Goal: Transaction & Acquisition: Purchase product/service

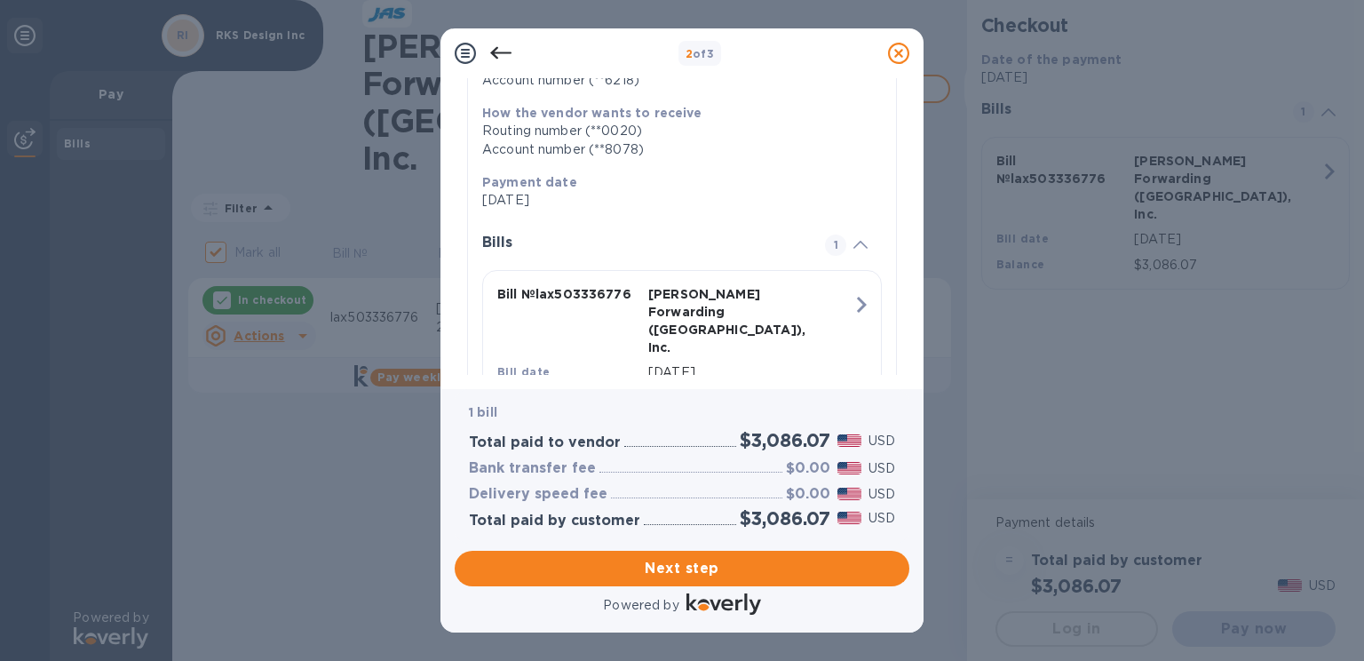
scroll to position [345, 0]
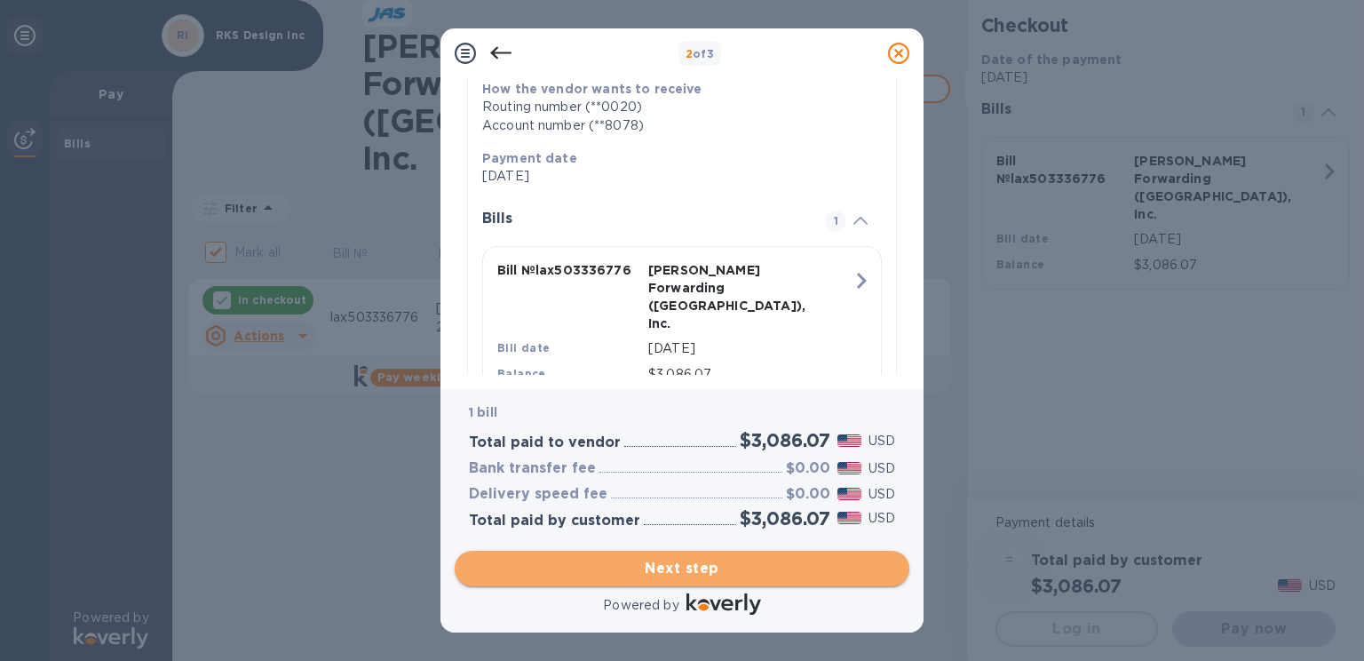
click at [693, 567] on span "Next step" at bounding box center [682, 568] width 426 height 21
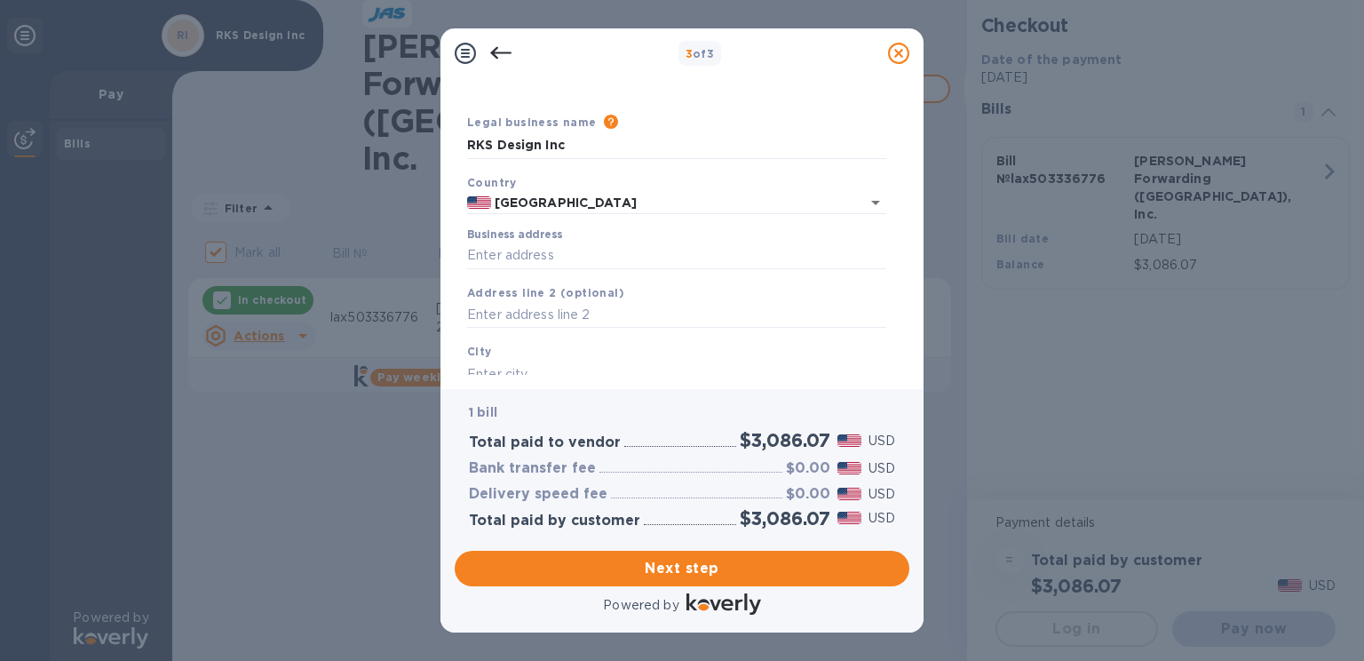
scroll to position [32, 0]
click at [599, 260] on input "Business address" at bounding box center [676, 258] width 419 height 27
type input "[STREET_ADDRESS]"
type input "[GEOGRAPHIC_DATA]"
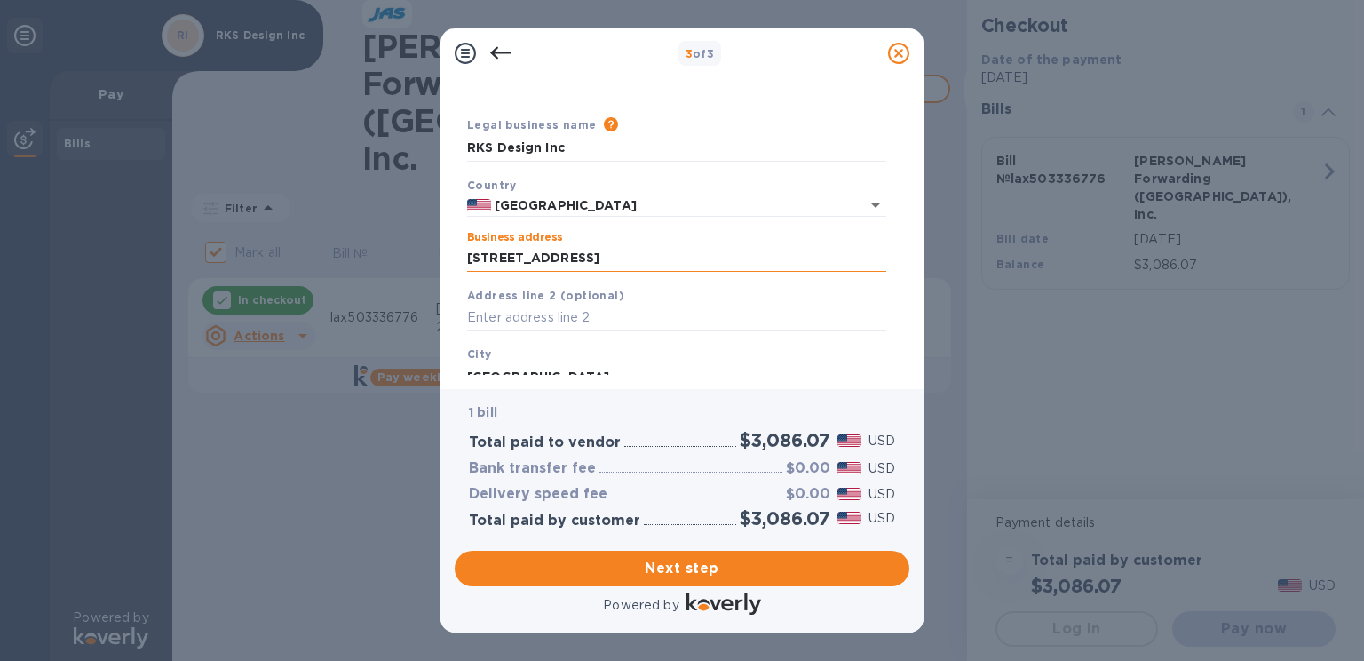
type input "CA"
type input "91361"
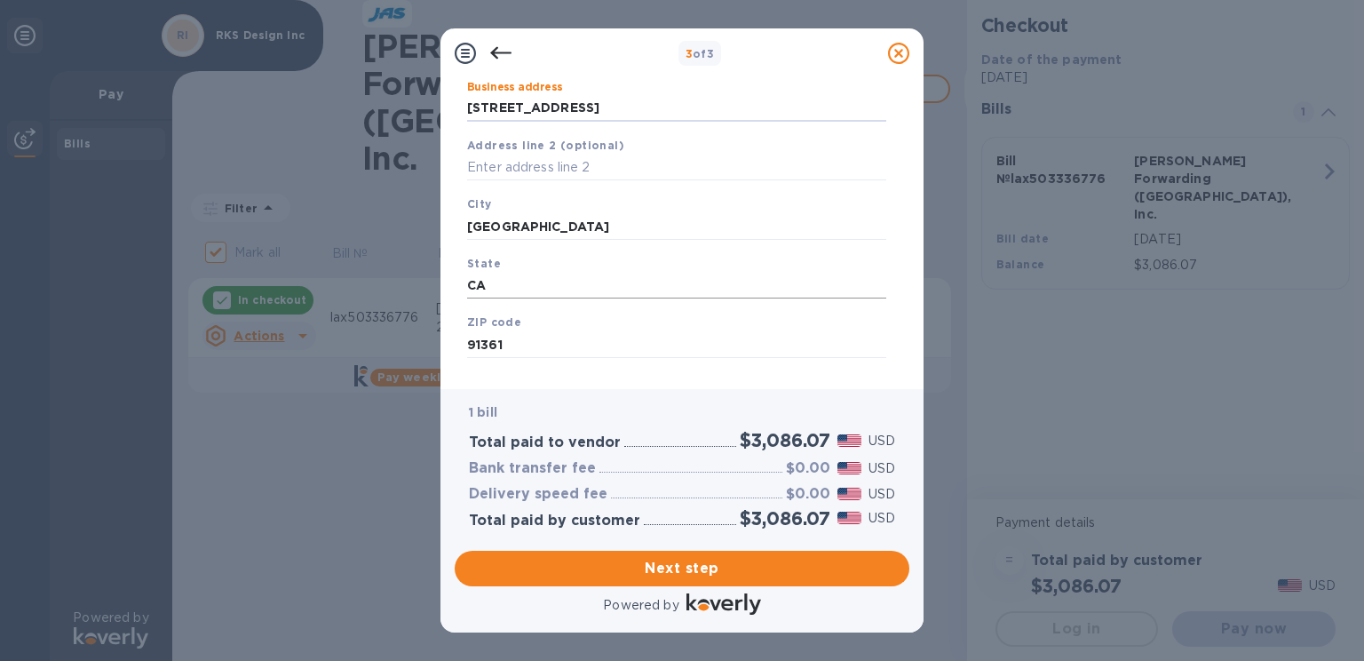
scroll to position [210, 0]
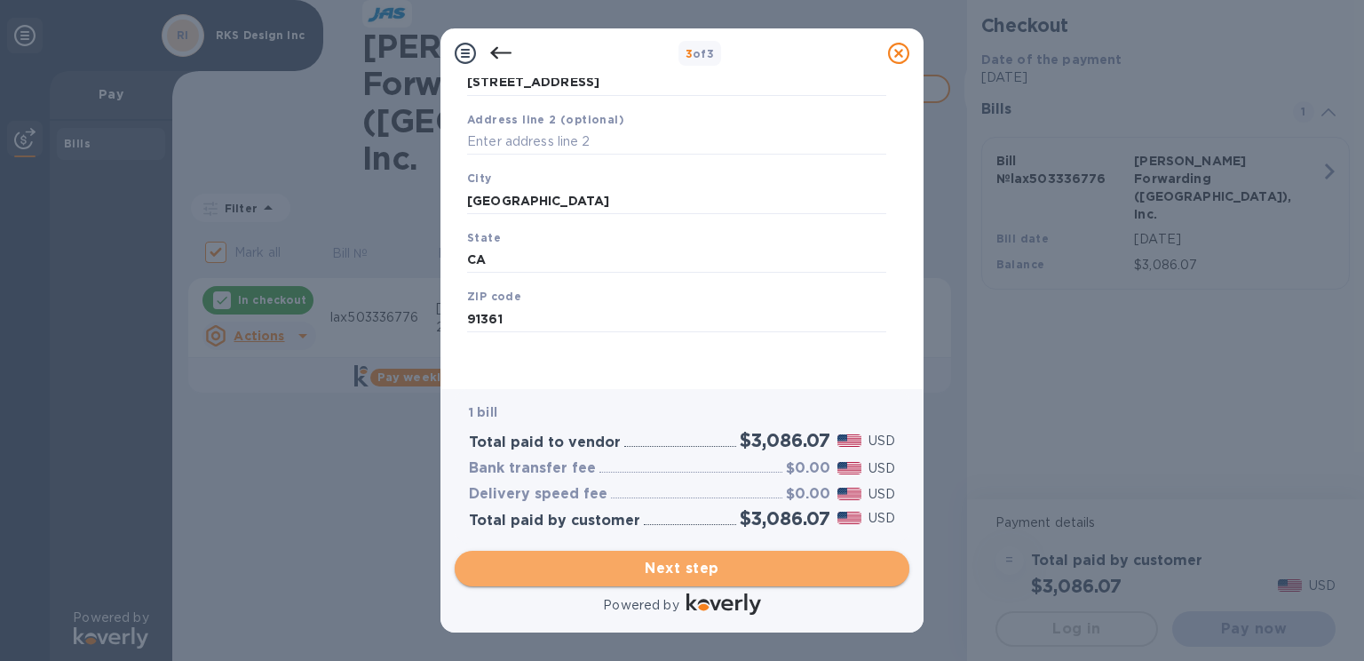
click at [670, 565] on span "Next step" at bounding box center [682, 568] width 426 height 21
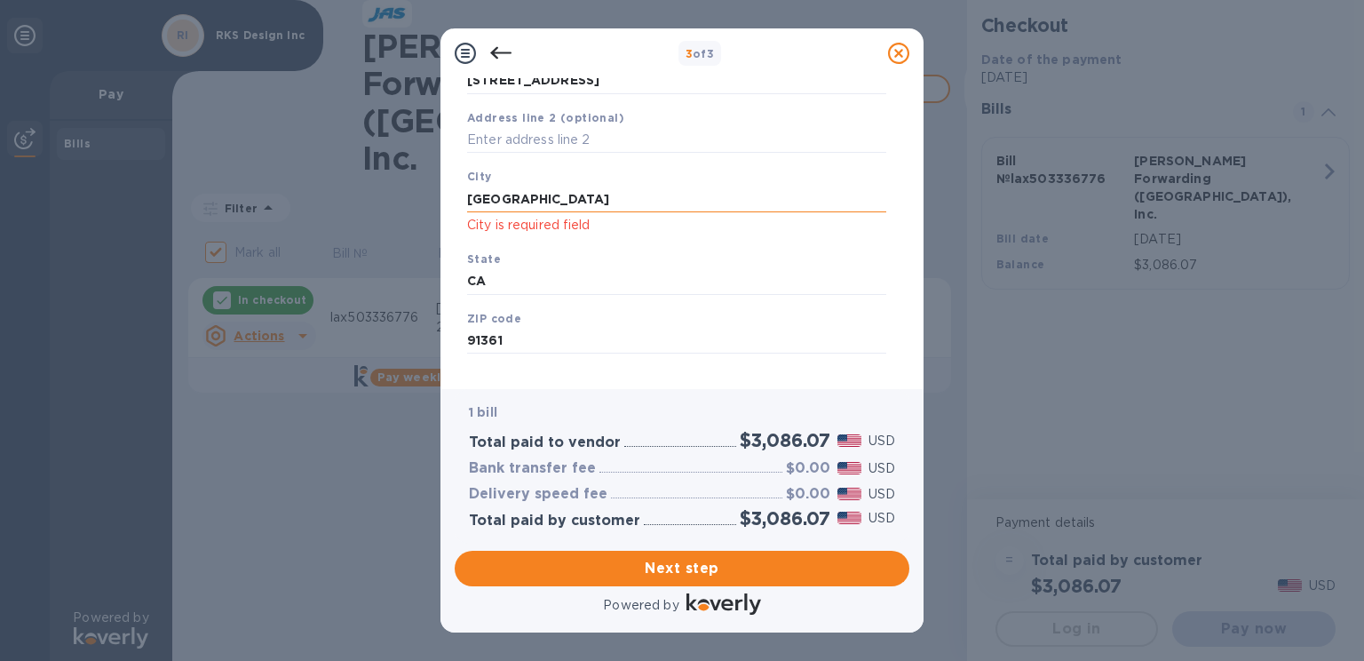
click at [597, 199] on input "[GEOGRAPHIC_DATA]" at bounding box center [676, 199] width 419 height 27
type input "T"
type input "[GEOGRAPHIC_DATA]"
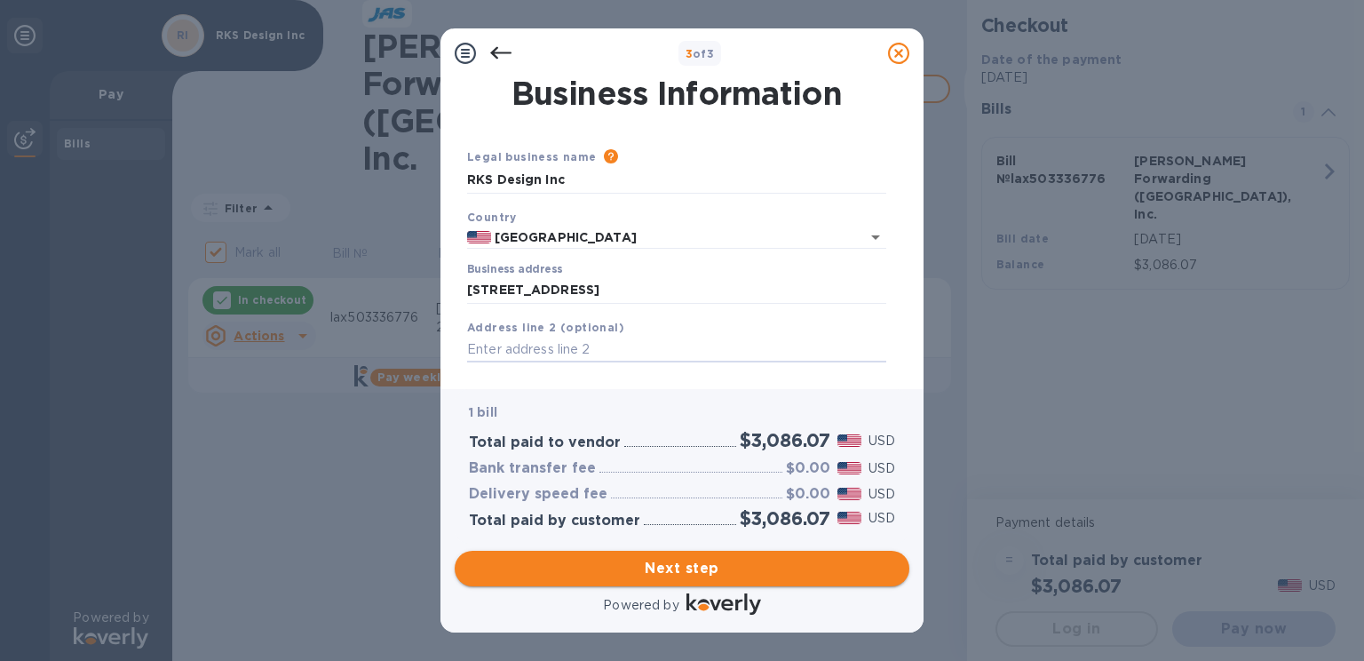
scroll to position [183, 0]
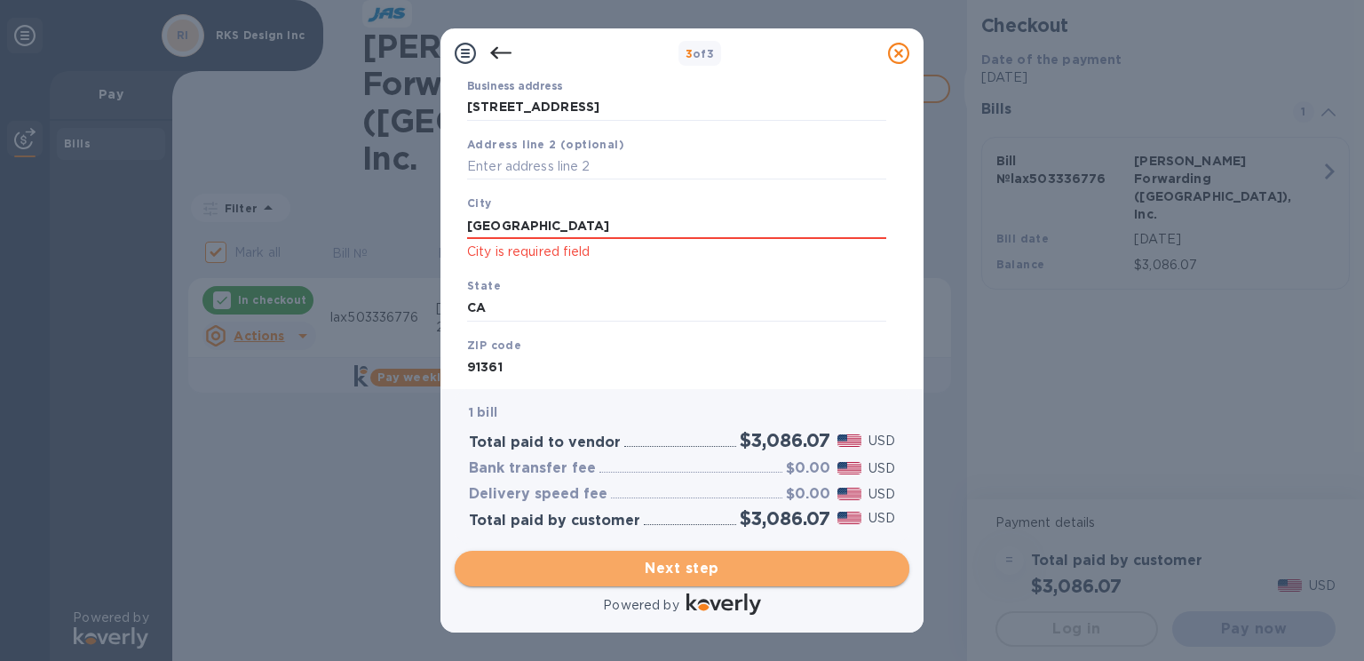
click at [693, 566] on span "Next step" at bounding box center [682, 568] width 426 height 21
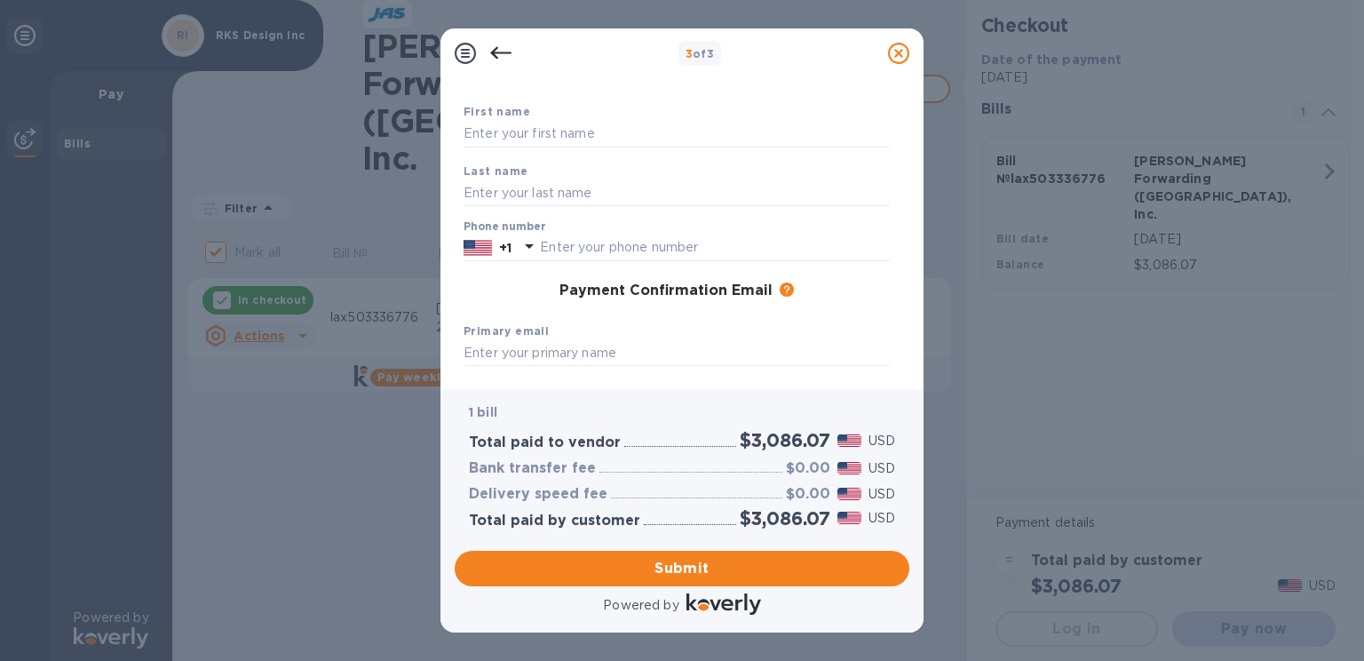
scroll to position [0, 0]
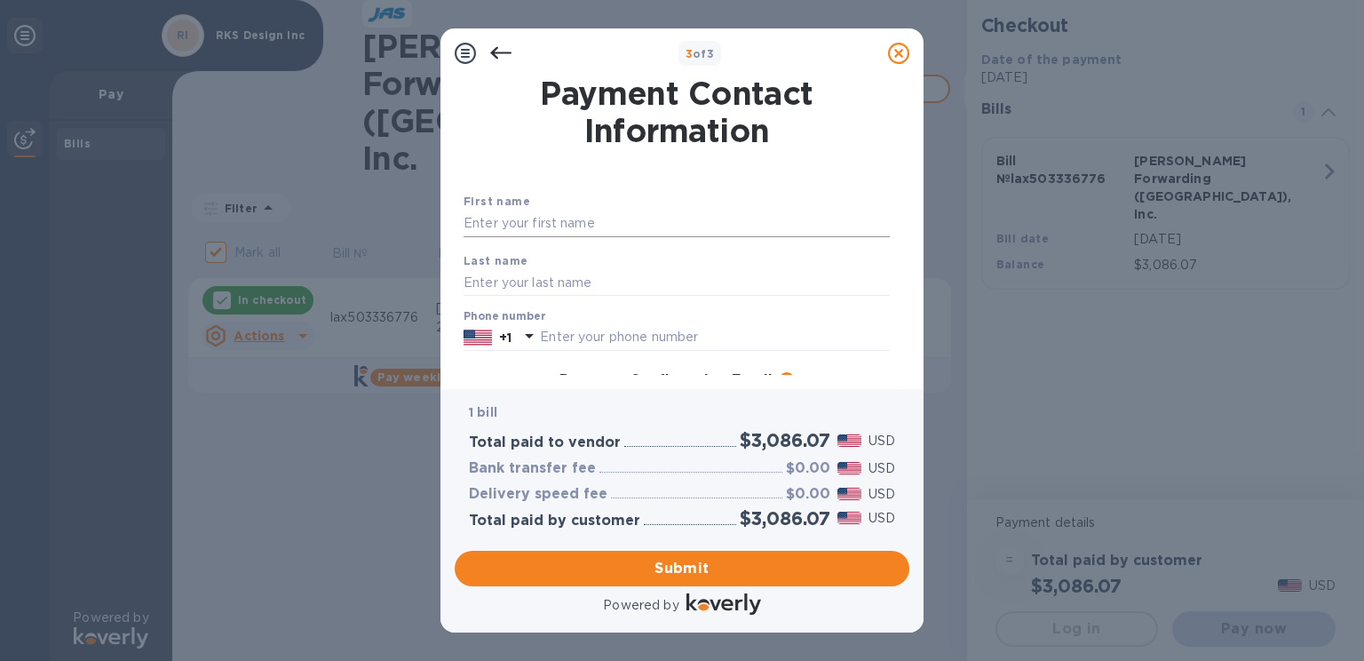
click at [533, 220] on input "text" at bounding box center [677, 223] width 426 height 27
type input "[PERSON_NAME]"
type input "8053701200"
click at [713, 269] on div "Last name [PERSON_NAME]" at bounding box center [676, 273] width 440 height 59
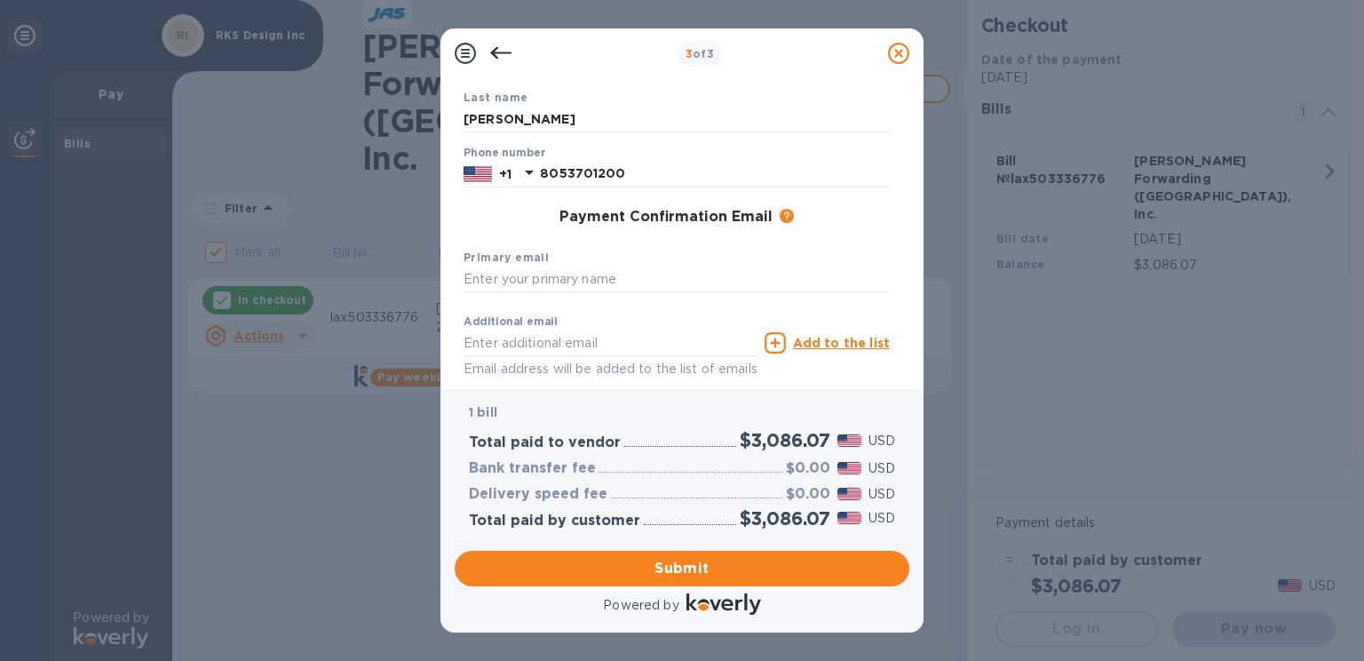
scroll to position [251, 0]
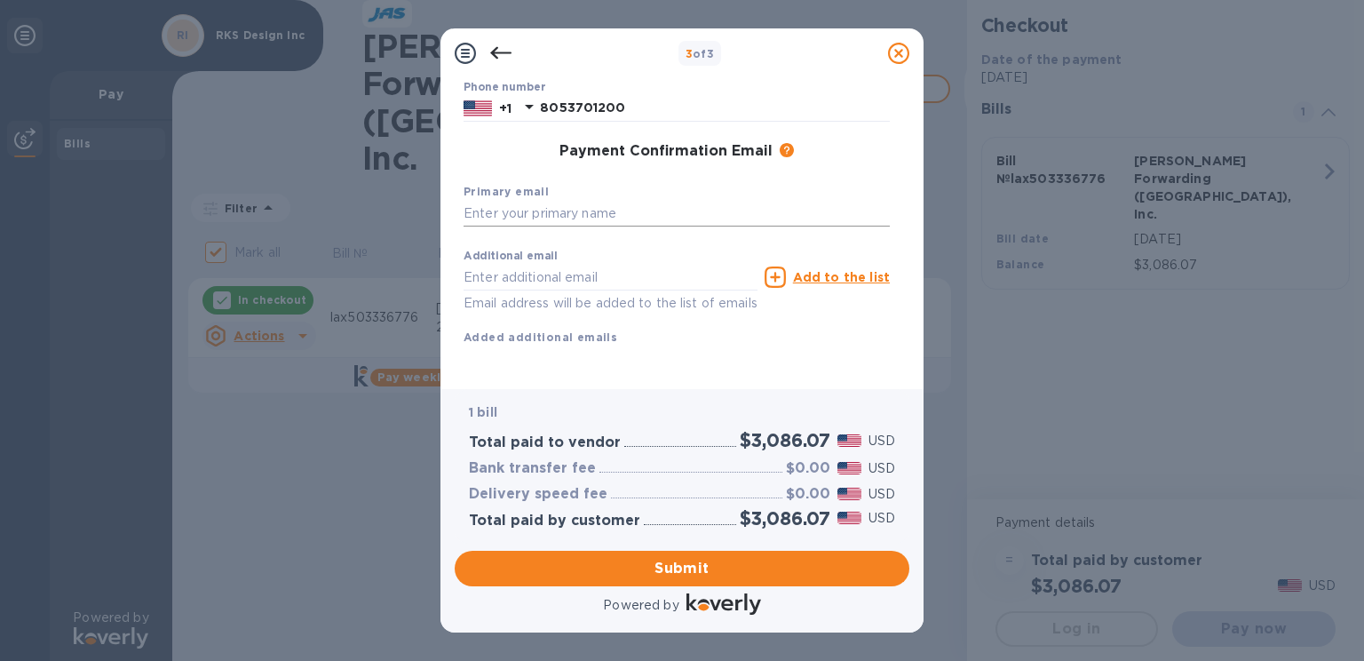
click at [636, 201] on input "text" at bounding box center [677, 214] width 426 height 27
type input "[PERSON_NAME][EMAIL_ADDRESS][DOMAIN_NAME]"
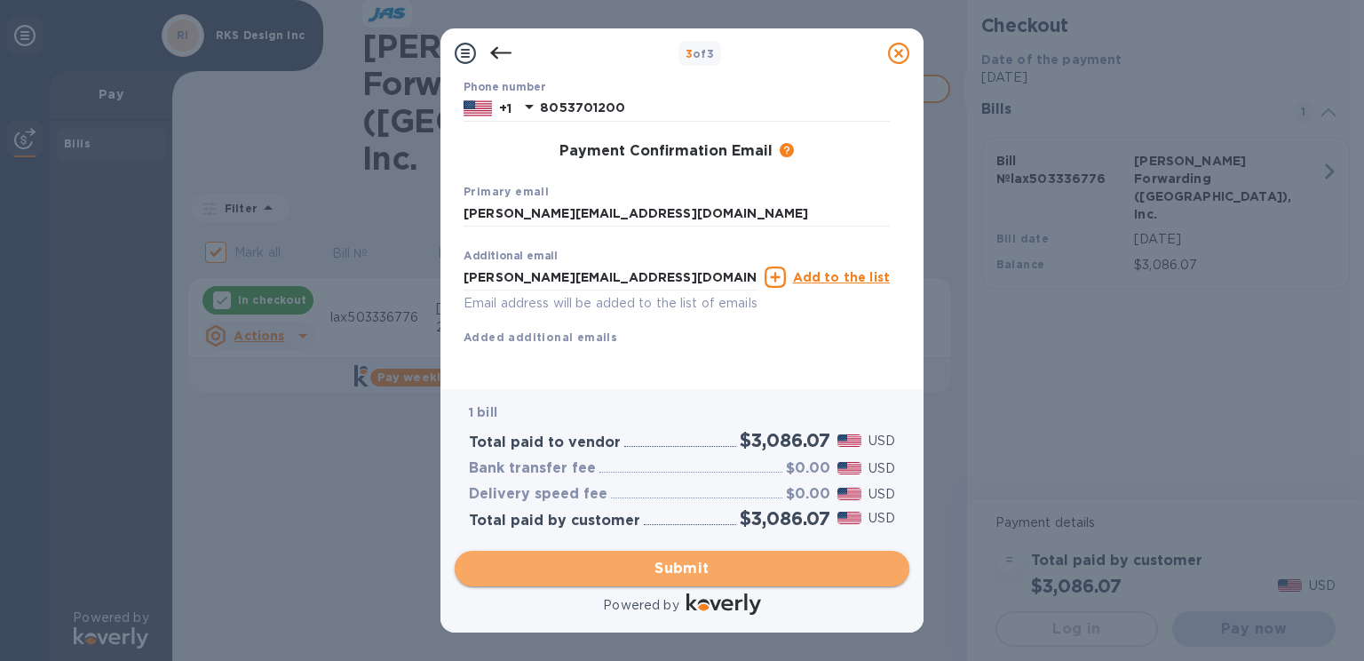
click at [672, 562] on span "Submit" at bounding box center [682, 568] width 426 height 21
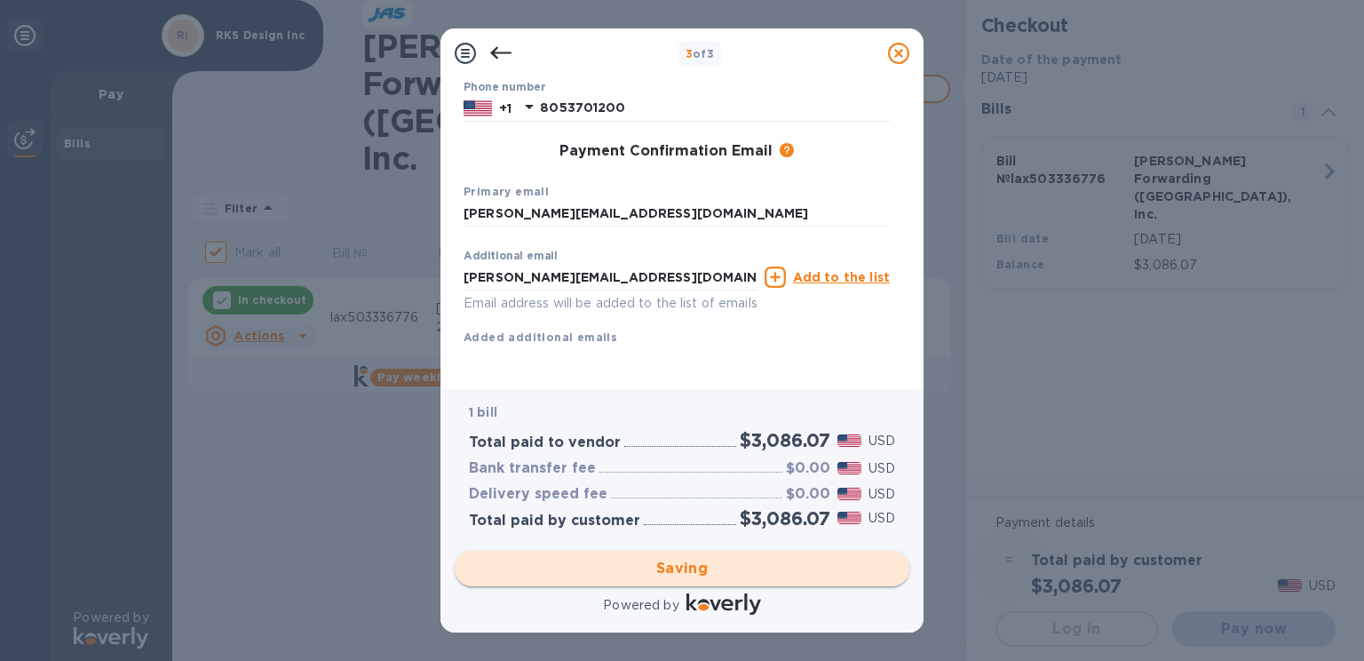
checkbox input "false"
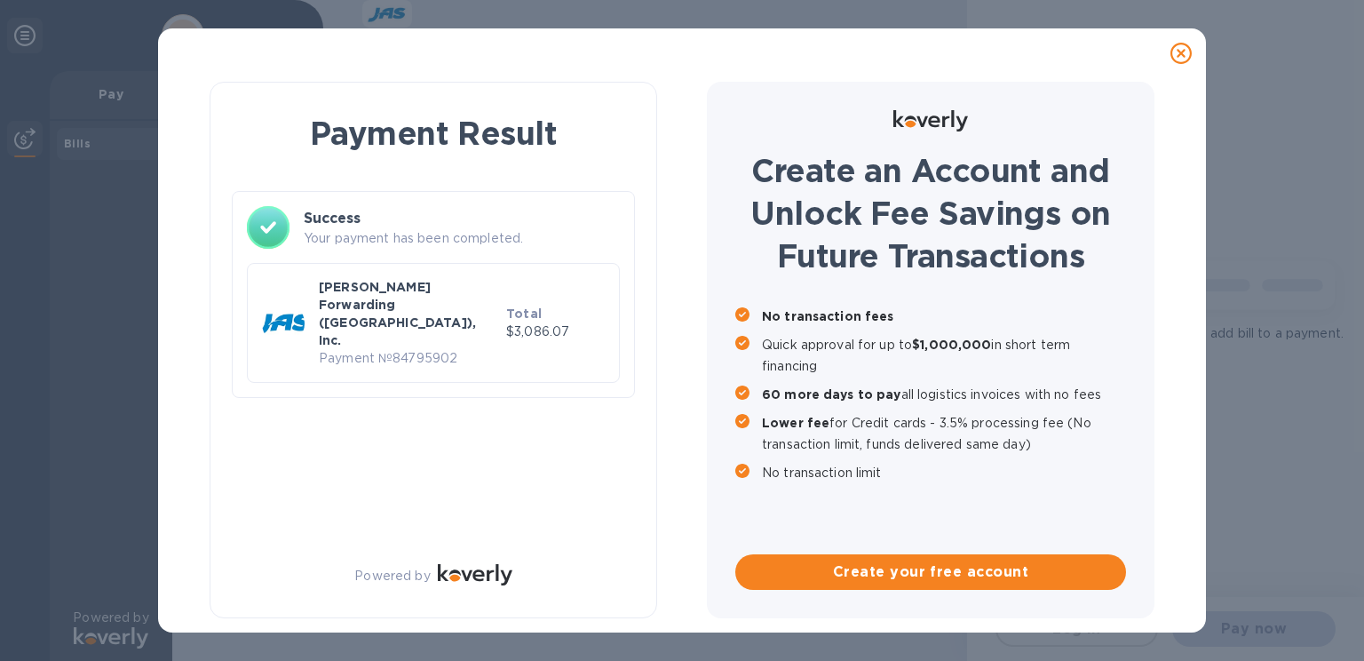
scroll to position [0, 0]
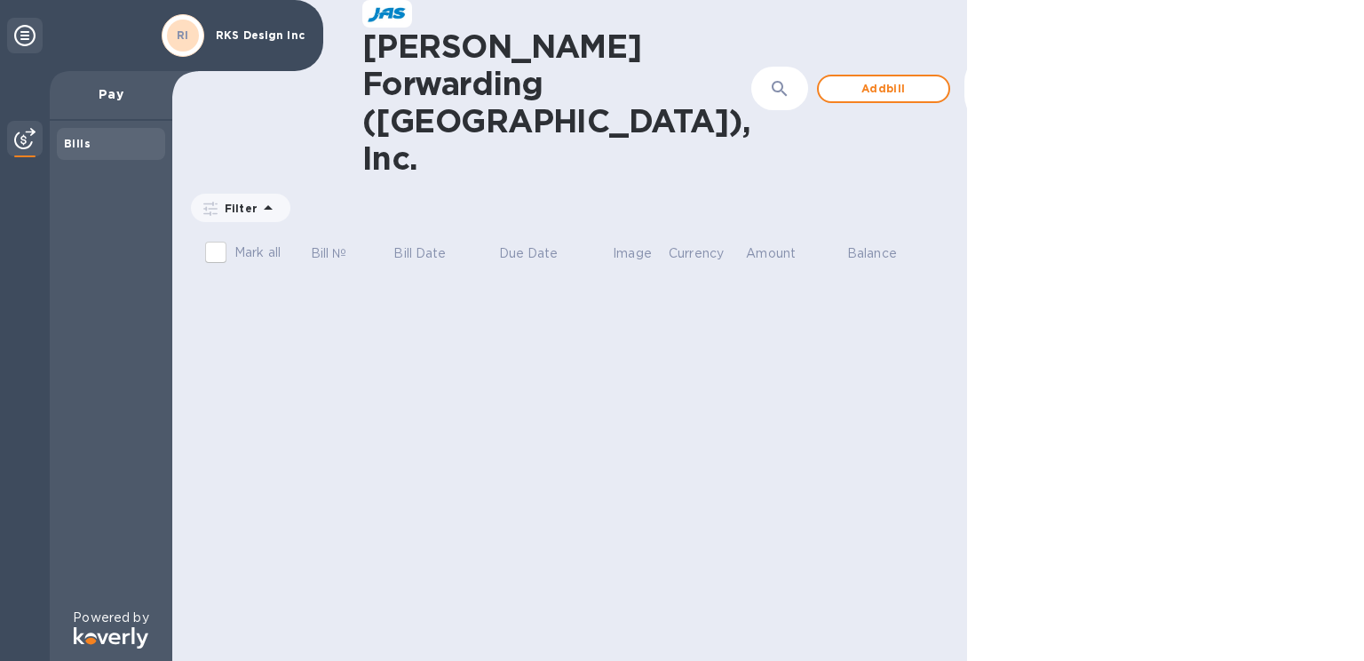
click at [115, 97] on p "Pay" at bounding box center [111, 94] width 94 height 18
click at [80, 139] on b "Bills" at bounding box center [77, 143] width 27 height 13
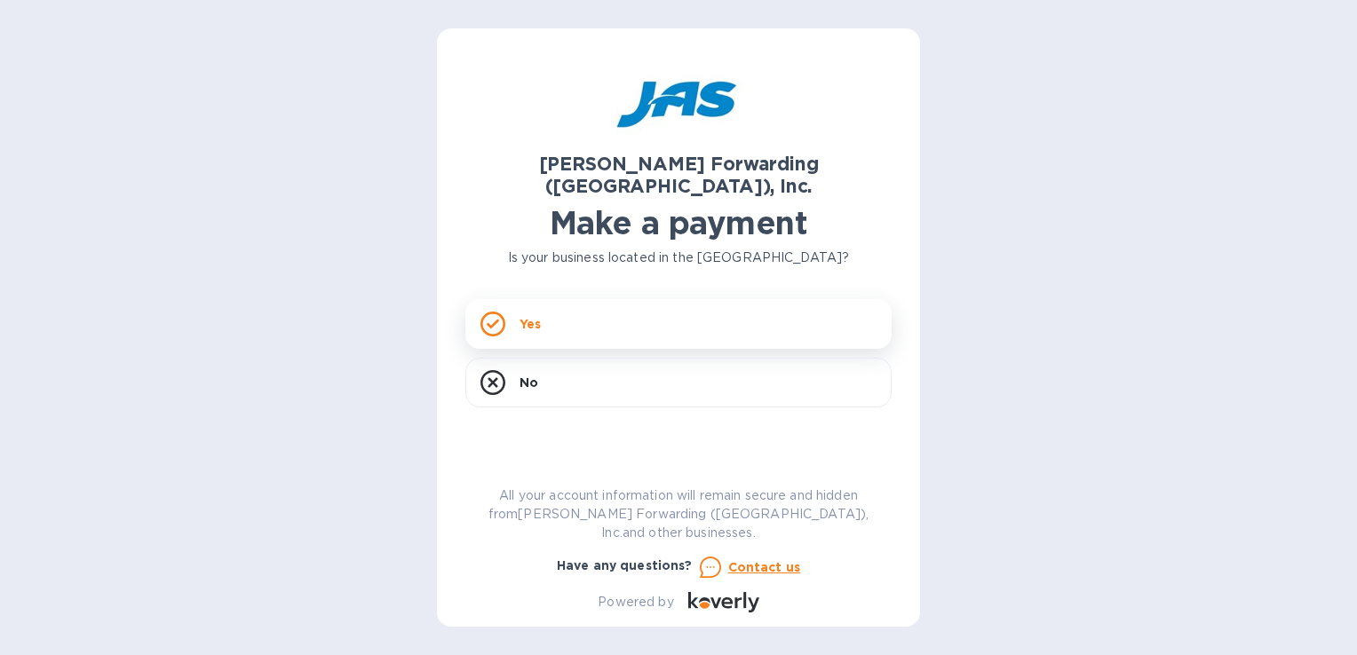
click at [547, 309] on div "Yes" at bounding box center [678, 324] width 426 height 50
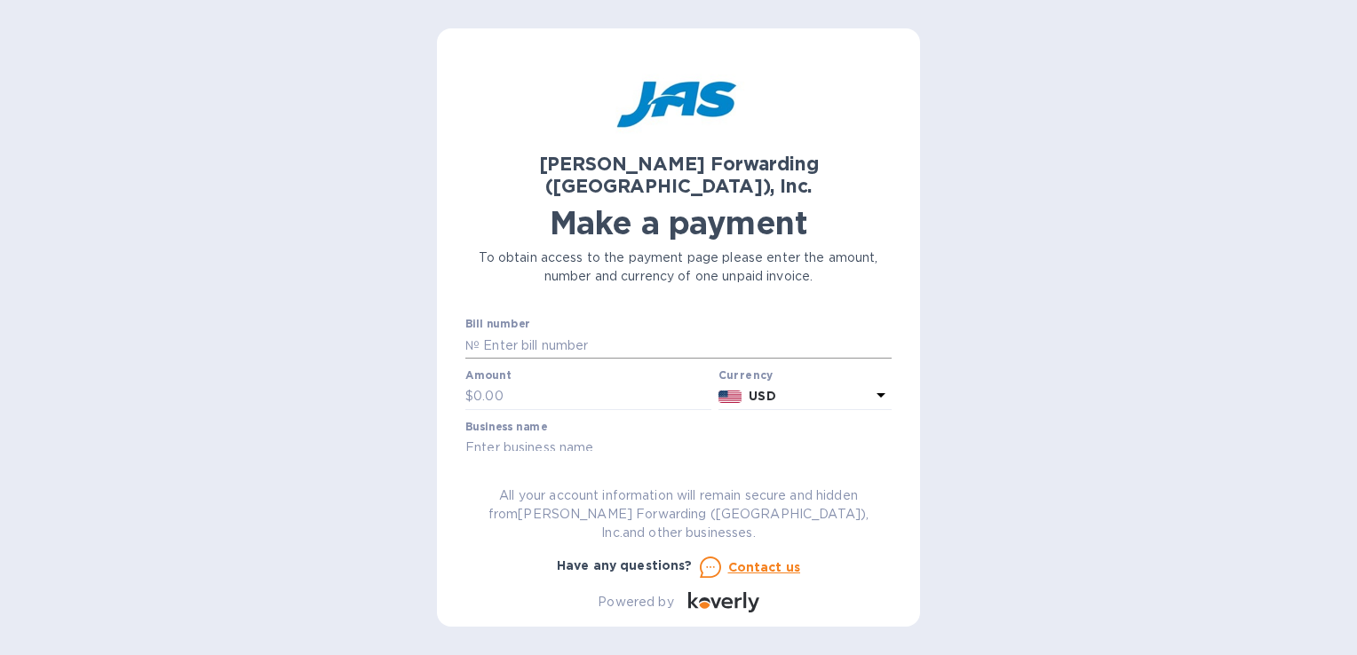
click at [556, 332] on input "text" at bounding box center [686, 345] width 412 height 27
type input "lax503336787"
click at [527, 384] on input "text" at bounding box center [592, 397] width 238 height 27
type input "181.34"
click at [576, 435] on input "text" at bounding box center [678, 448] width 426 height 27
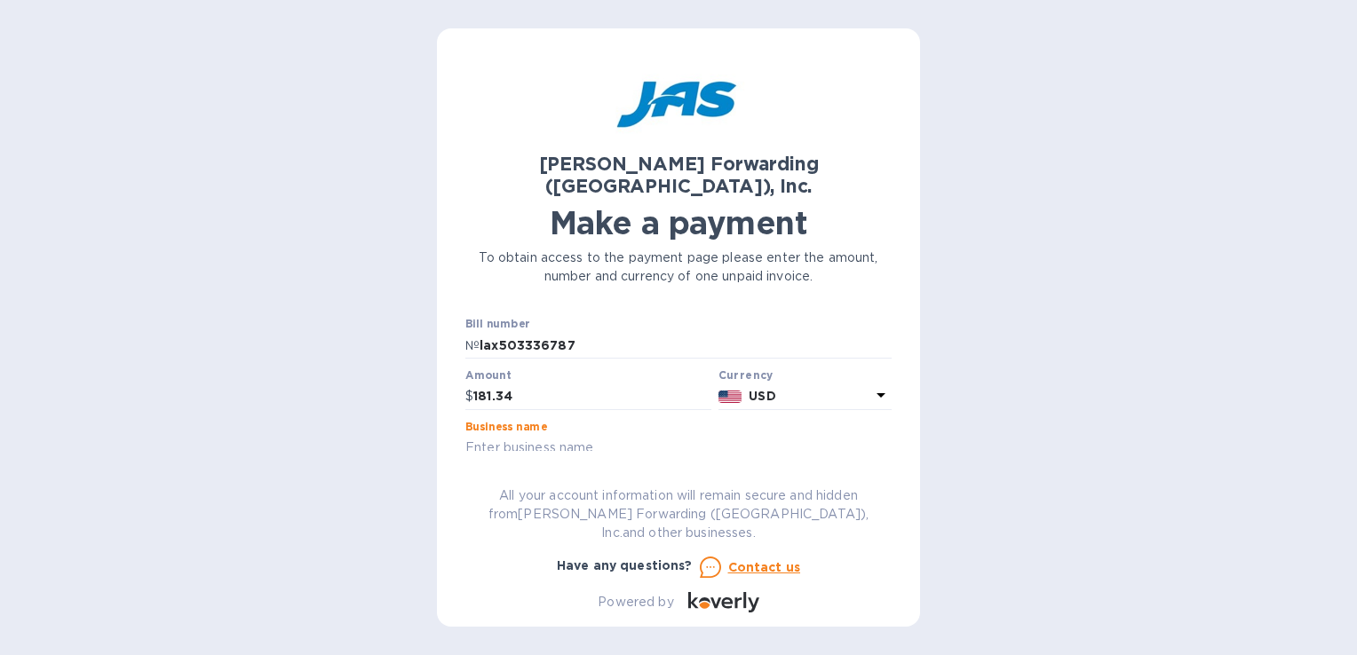
type input "RKS Design Inc"
type input "RKSDESJTO"
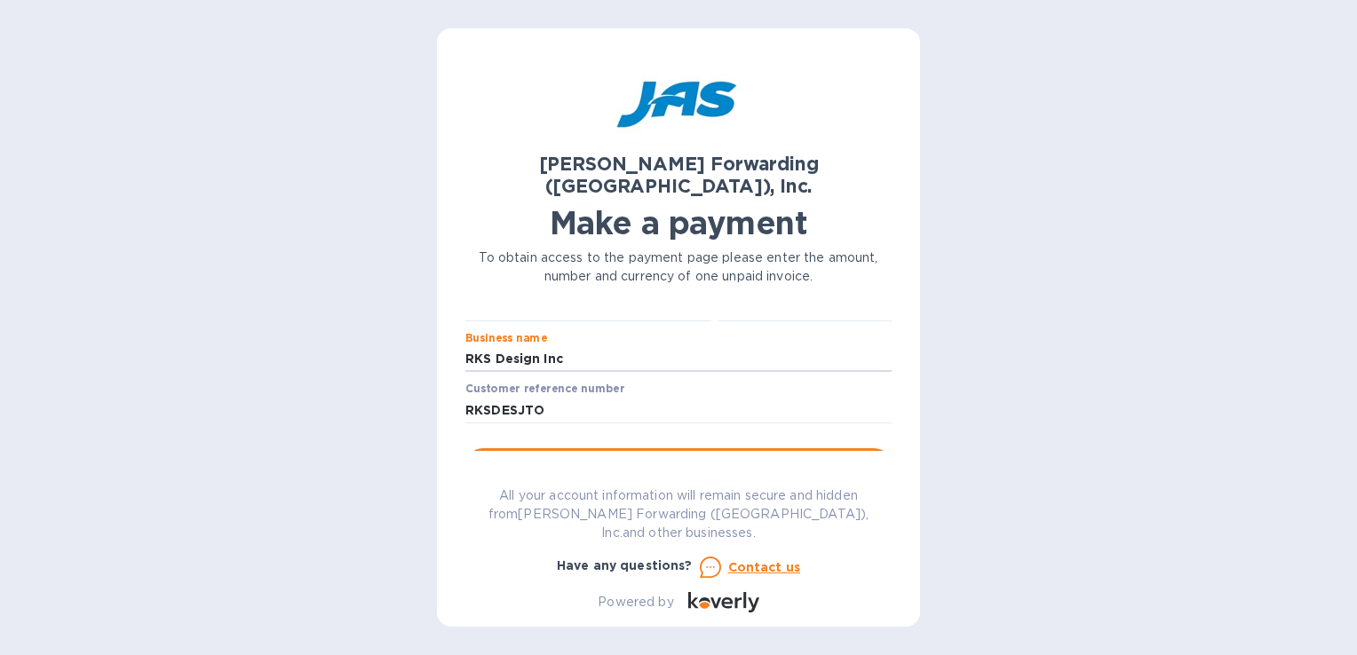
click at [632, 456] on span "Go to payment page" at bounding box center [679, 466] width 398 height 21
